Goal: Information Seeking & Learning: Learn about a topic

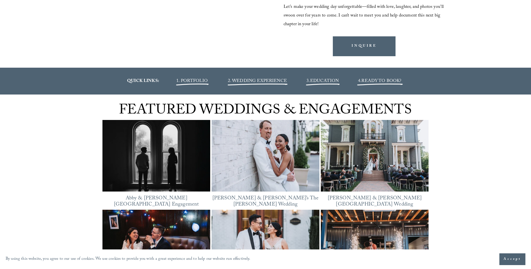
scroll to position [672, 0]
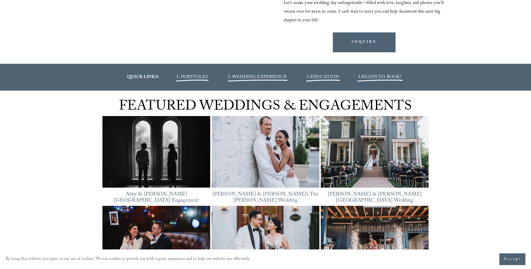
click at [322, 74] on span "EDUCATION" at bounding box center [324, 78] width 29 height 8
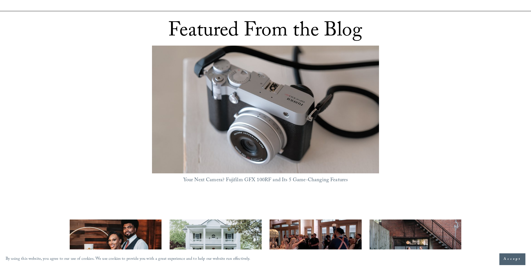
scroll to position [392, 0]
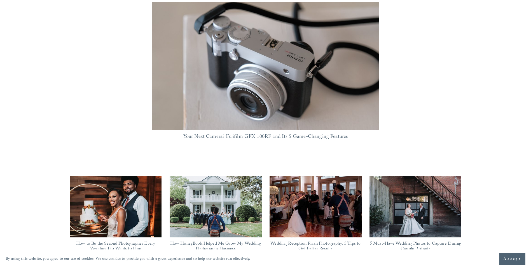
click at [232, 133] on link "Your Next Camera? Fujifilm GFX 100RF and Its 5 Game-Changing Features" at bounding box center [265, 137] width 165 height 9
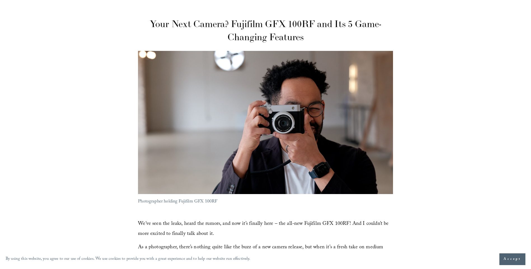
scroll to position [28, 0]
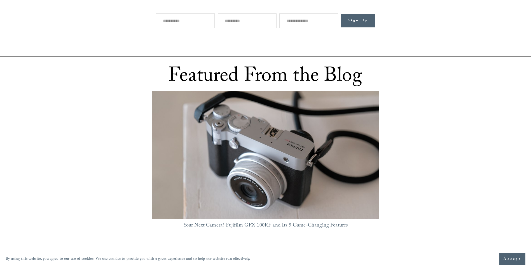
scroll to position [364, 0]
